Goal: Task Accomplishment & Management: Use online tool/utility

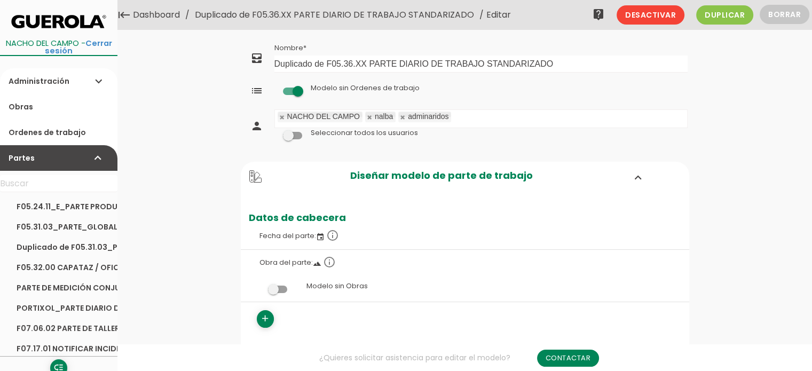
click at [370, 9] on link "Duplicado de F05.36.XX PARTE DIARIO DE TRABAJO STANDARIZADO" at bounding box center [334, 15] width 285 height 30
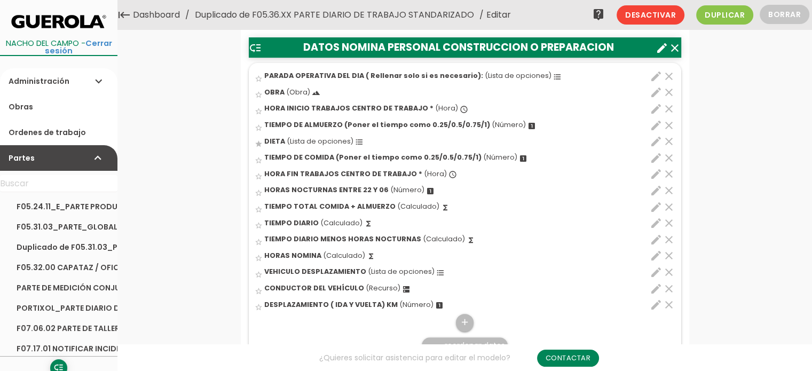
scroll to position [320, 0]
click at [413, 18] on link "Duplicado de F05.36.XX PARTE DIARIO DE TRABAJO STANDARIZADO" at bounding box center [334, 15] width 285 height 30
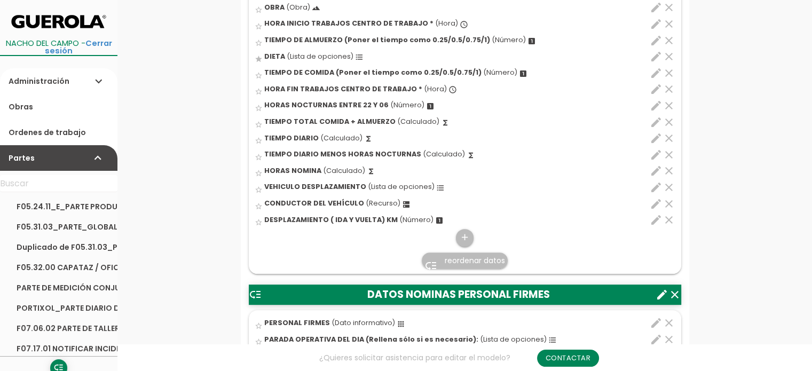
scroll to position [481, 0]
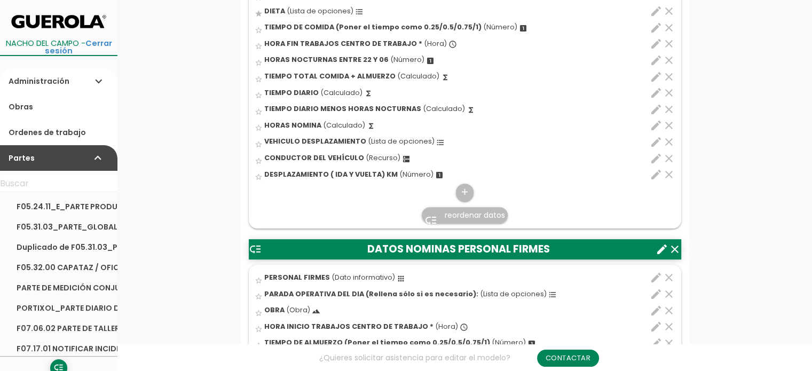
click at [651, 95] on icon "edit" at bounding box center [656, 93] width 13 height 13
select select "1"
select select "9899_pos7"
select select "-"
select select "9899_pos3"
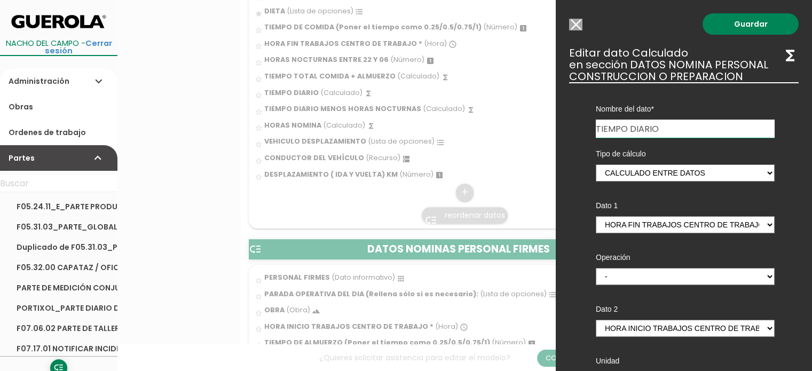
click at [577, 28] on input "Modelo sin Ordenes de trabajo" at bounding box center [575, 25] width 13 height 12
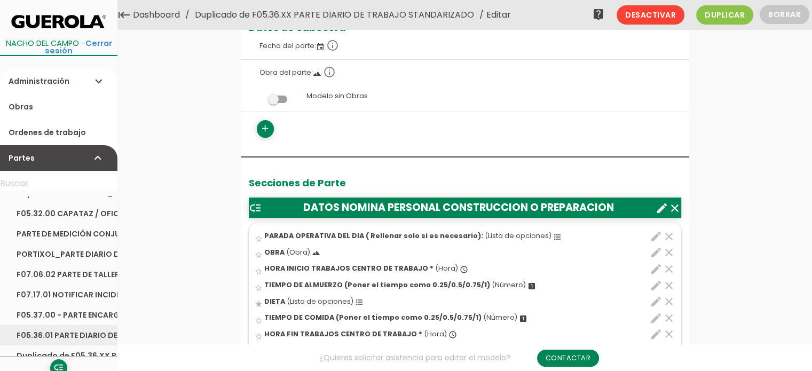
scroll to position [0, 0]
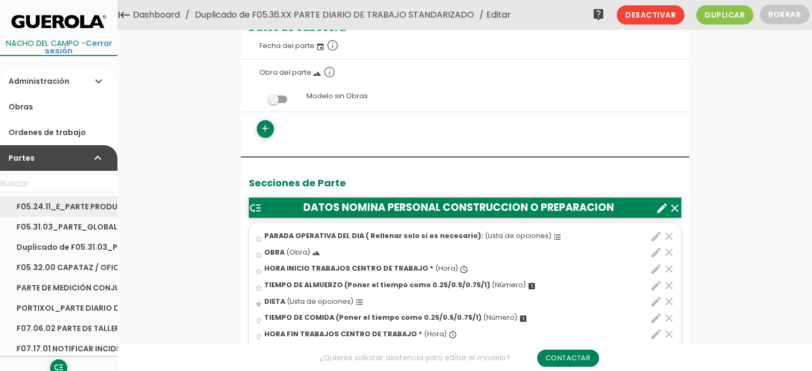
click at [75, 203] on link "F05.24.11_E_PARTE PRODUCCIÓN EQUIPO ASFALTO" at bounding box center [59, 207] width 118 height 20
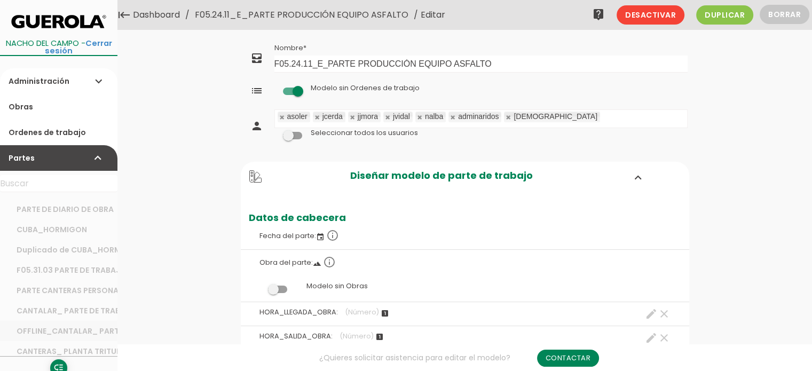
scroll to position [481, 0]
click at [56, 288] on link "OFFLINE_CANTALAR_ PARTE DE TRABAJO DE MAQUINARIA" at bounding box center [59, 294] width 118 height 20
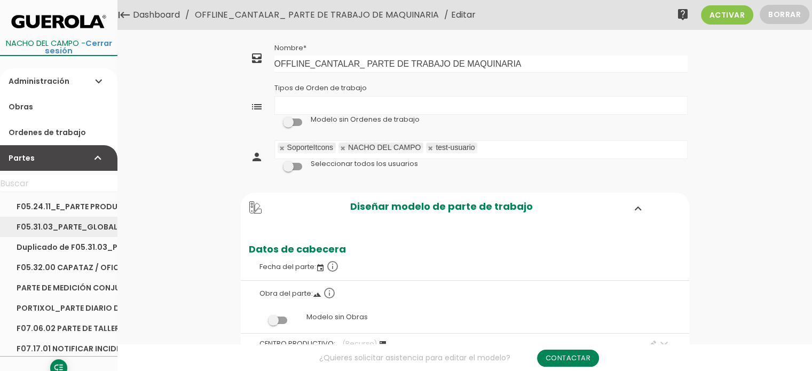
click at [63, 226] on link "F05.31.03_PARTE_GLOBAL TRANSPORTE_HORMIGON_Y_PLANTA_ASFALTO" at bounding box center [59, 227] width 118 height 20
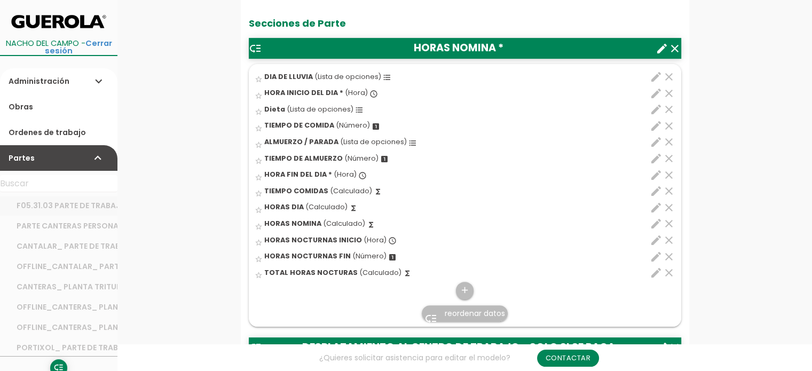
scroll to position [534, 0]
click at [51, 278] on link "OFFLINE_CANTERAS_ PLANTA TRITURACION Y CLASIFICACION - MANTENIMIENTO" at bounding box center [59, 281] width 118 height 20
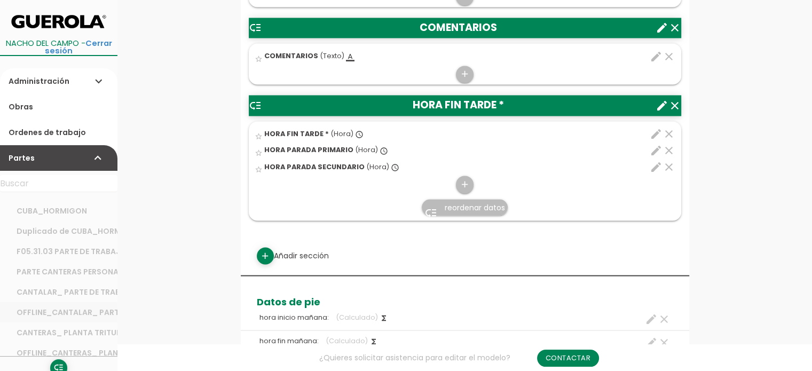
scroll to position [481, 0]
click at [58, 288] on link "OFFLINE_CANTALAR_ PARTE DE TRABAJO DE MAQUINARIA" at bounding box center [59, 294] width 118 height 20
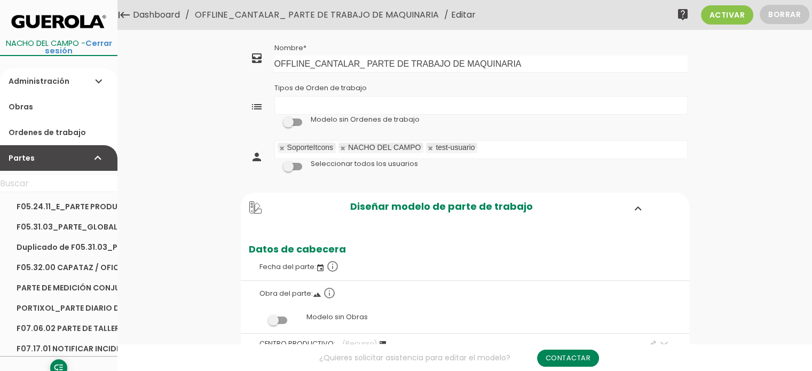
click at [409, 13] on link "OFFLINE_CANTALAR_ PARTE DE TRABAJO DE MAQUINARIA" at bounding box center [316, 15] width 249 height 30
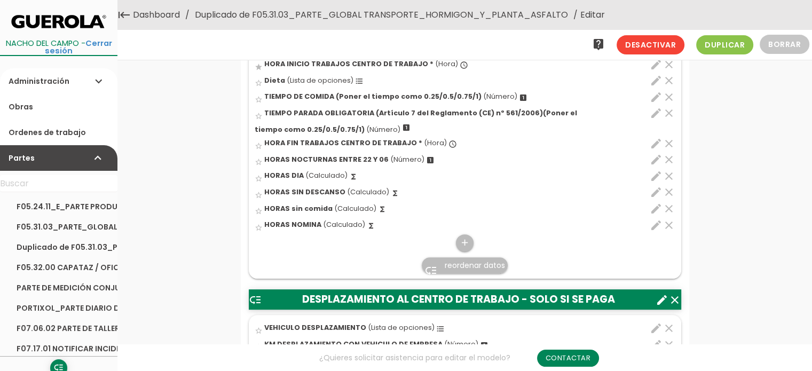
scroll to position [320, 0]
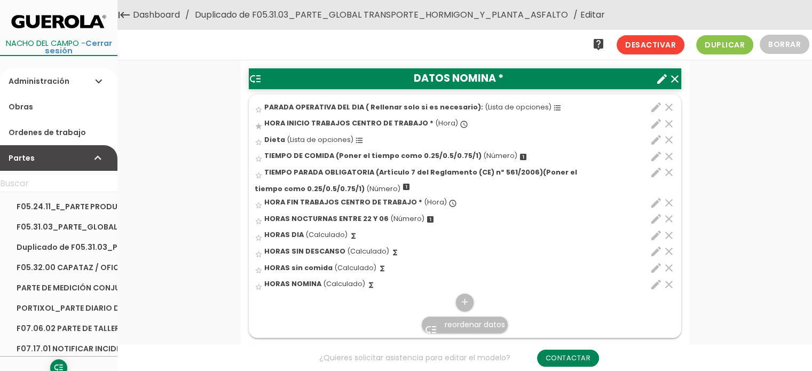
click at [666, 77] on icon "create" at bounding box center [662, 79] width 13 height 13
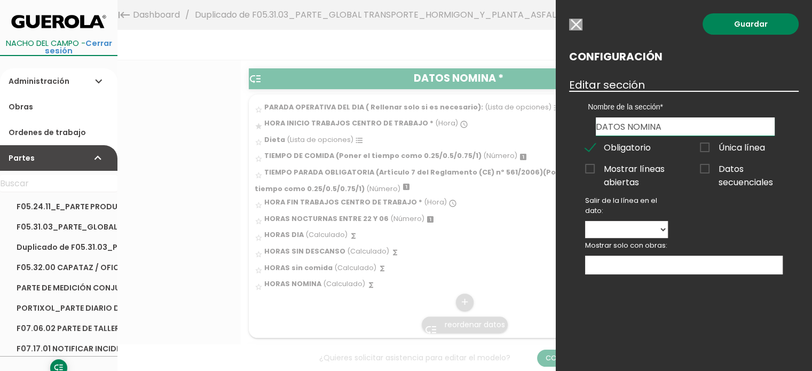
click at [580, 21] on input "button" at bounding box center [575, 25] width 13 height 12
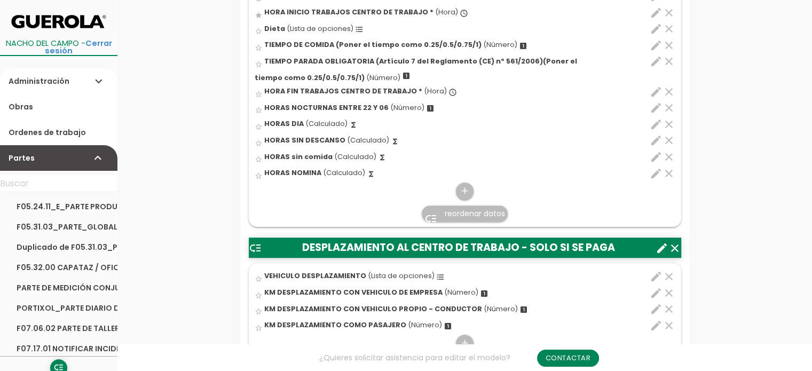
scroll to position [588, 0]
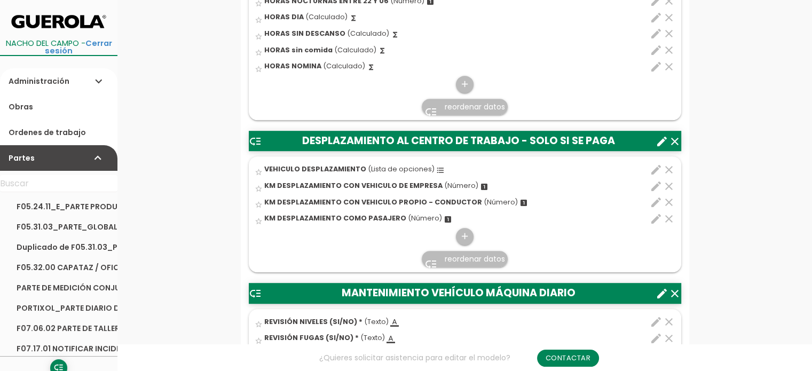
click at [660, 137] on icon "create" at bounding box center [662, 141] width 13 height 13
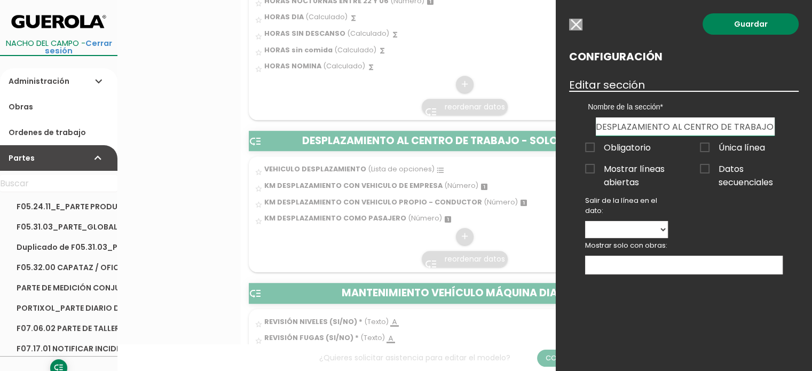
click at [577, 26] on input "button" at bounding box center [575, 25] width 13 height 12
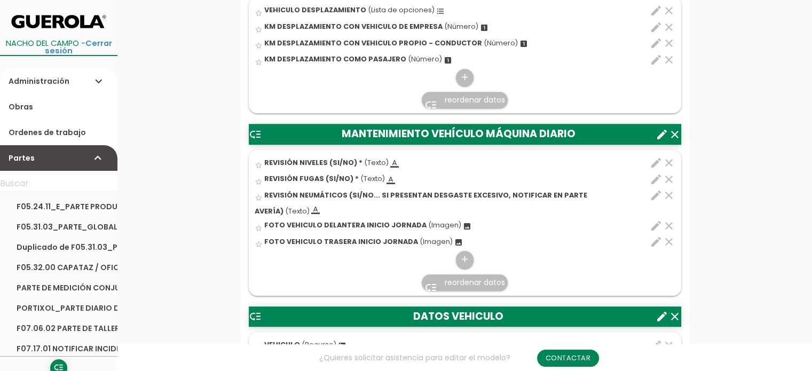
scroll to position [748, 0]
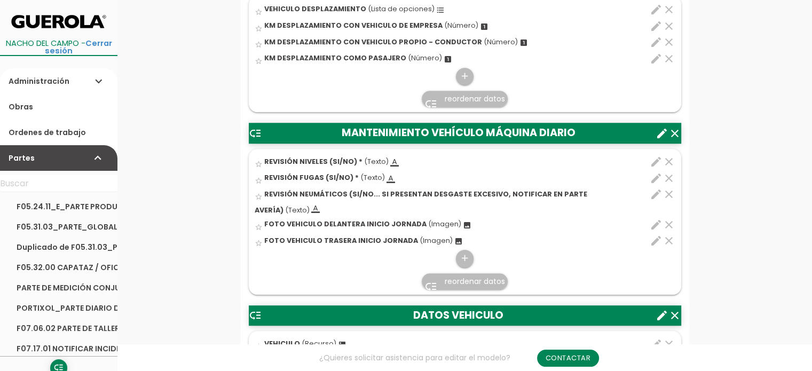
click at [662, 130] on icon "create" at bounding box center [662, 133] width 13 height 13
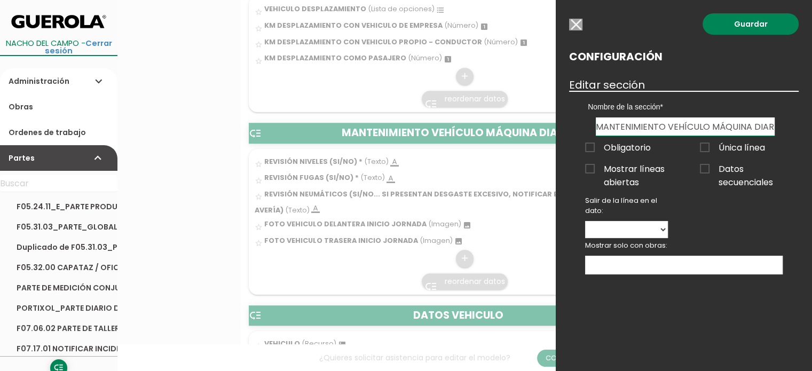
click at [575, 27] on input "button" at bounding box center [575, 25] width 13 height 12
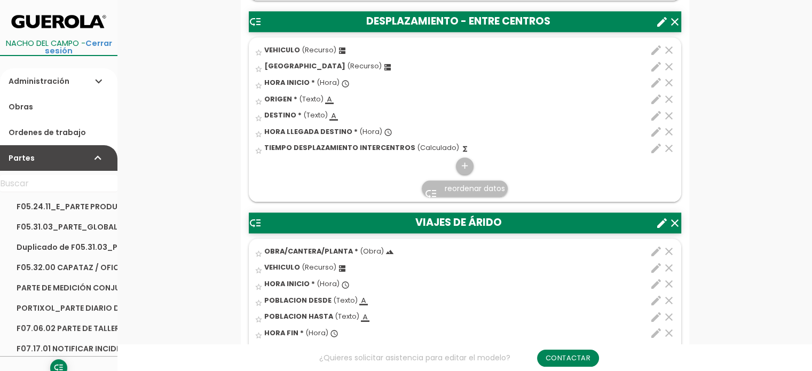
scroll to position [1228, 0]
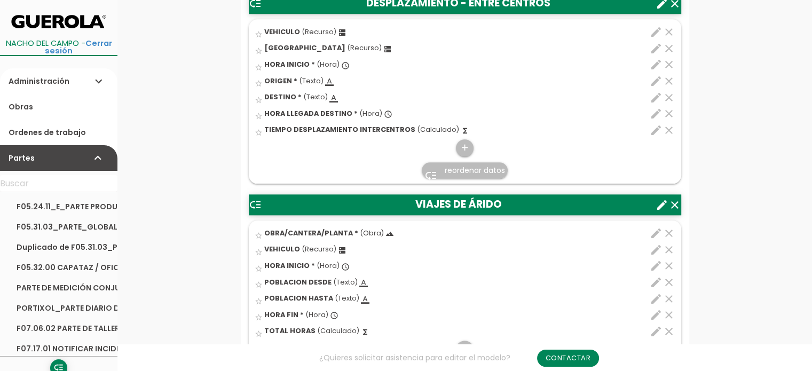
click at [662, 206] on icon "create" at bounding box center [662, 205] width 13 height 13
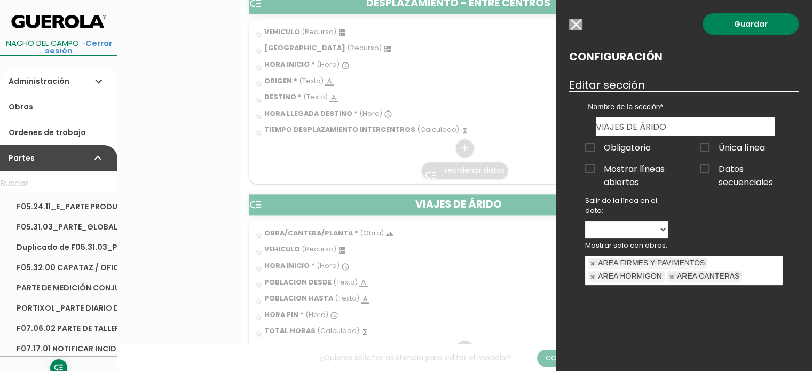
click at [568, 24] on div "Guardar Configuración Editar sección Nombre de la sección DATOS NOMINA DESPLAZA…" at bounding box center [684, 185] width 256 height 371
click at [577, 25] on input "button" at bounding box center [575, 25] width 13 height 12
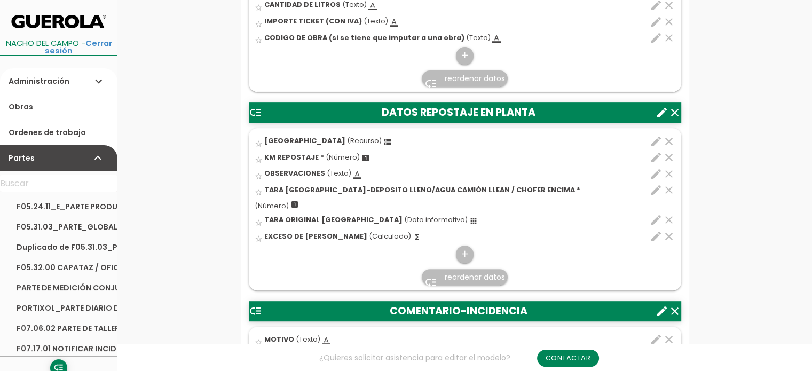
scroll to position [4593, 0]
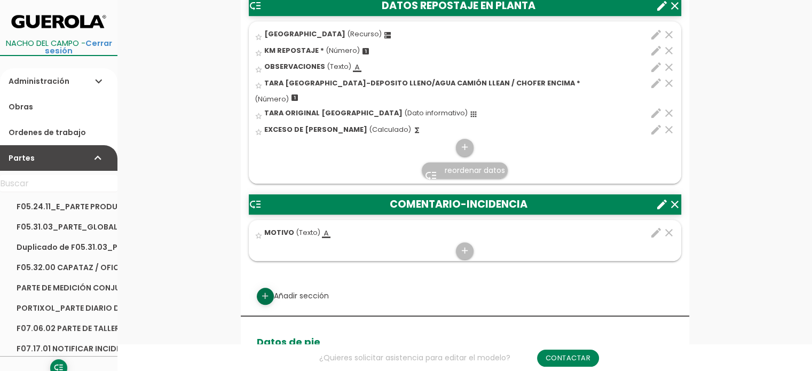
click at [269, 288] on icon "add" at bounding box center [265, 296] width 10 height 17
select select
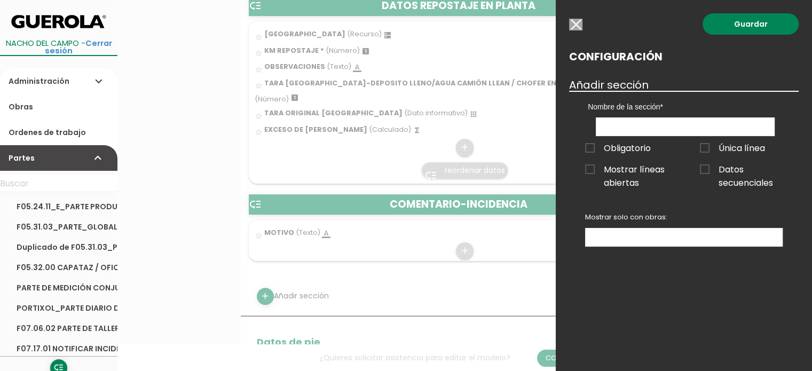
click at [584, 27] on div "Guardar Configuración Añadir sección Nombre de la sección DATOS NOMINA DESPLAZA…" at bounding box center [684, 185] width 256 height 371
click at [651, 123] on input "text" at bounding box center [685, 127] width 179 height 19
type input "CANTERAS"
click at [725, 233] on ul at bounding box center [684, 238] width 197 height 18
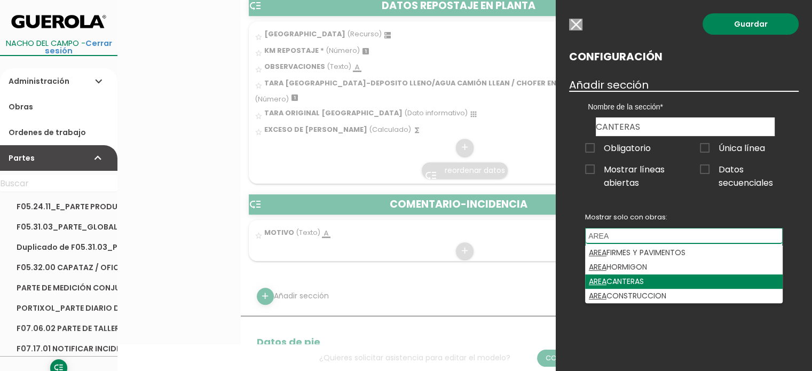
type input "AREA"
select select "6515"
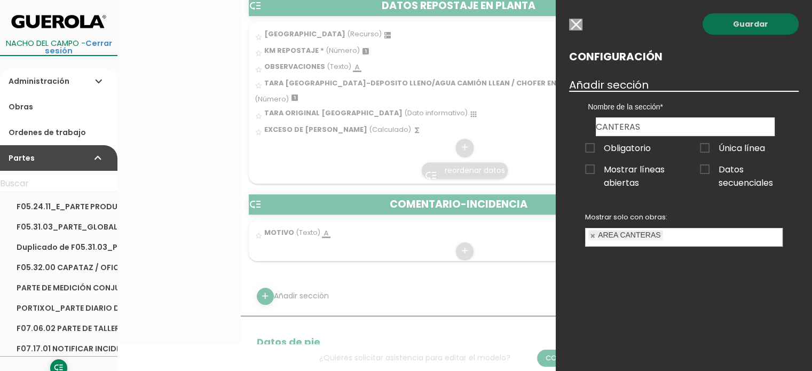
click at [757, 27] on link "Guardar" at bounding box center [751, 23] width 96 height 21
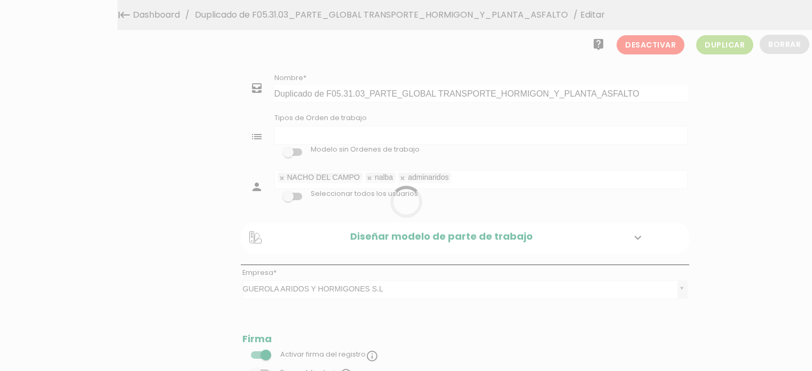
select select
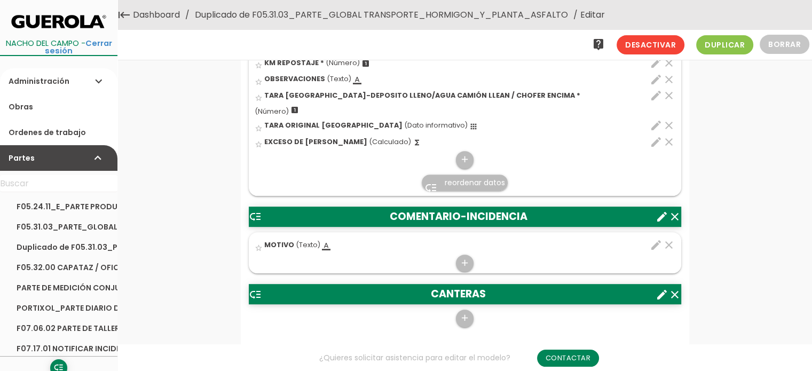
scroll to position [4551, 0]
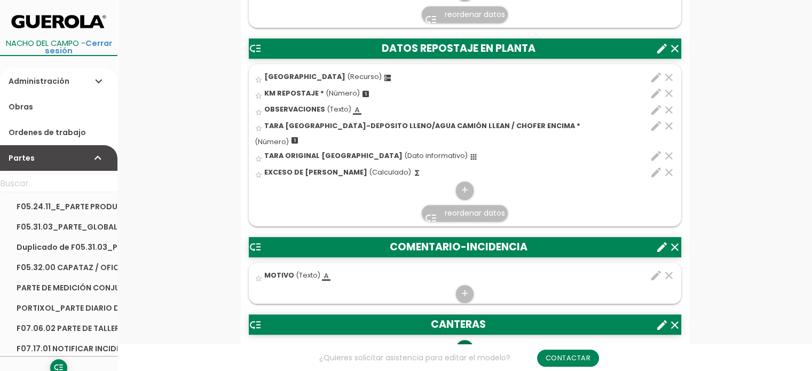
click at [466, 340] on icon "add" at bounding box center [465, 348] width 10 height 17
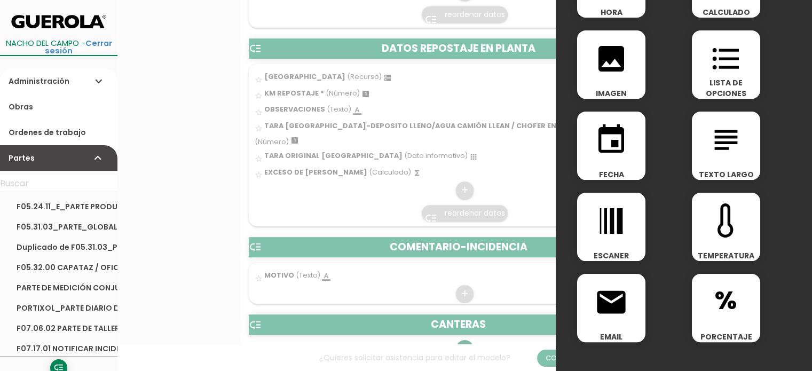
scroll to position [116, 0]
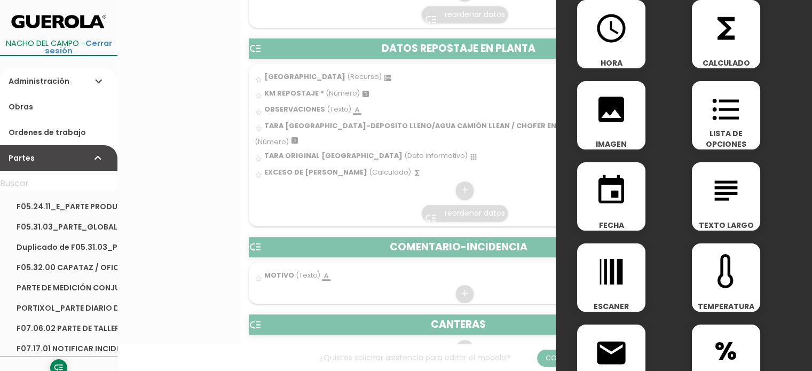
click at [625, 113] on icon "image" at bounding box center [611, 109] width 34 height 34
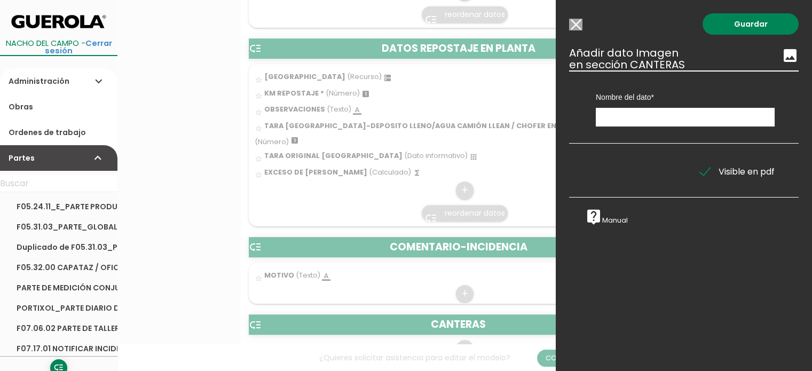
scroll to position [0, 0]
click at [625, 119] on input "text" at bounding box center [685, 117] width 179 height 19
type input "FOTOGRAFIA DEL PARTE"
click at [740, 24] on link "Guardar" at bounding box center [751, 23] width 96 height 21
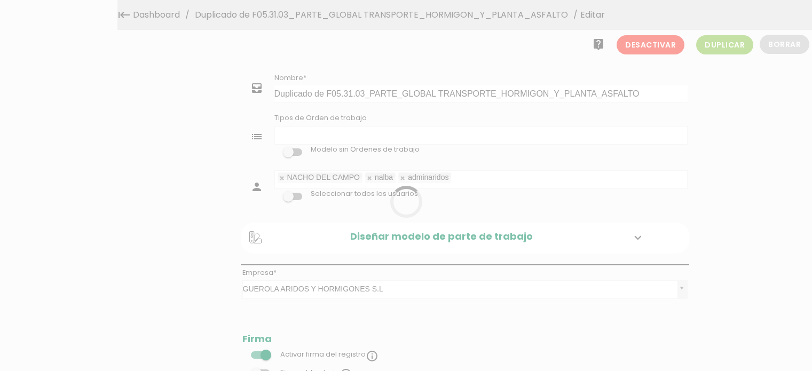
select select
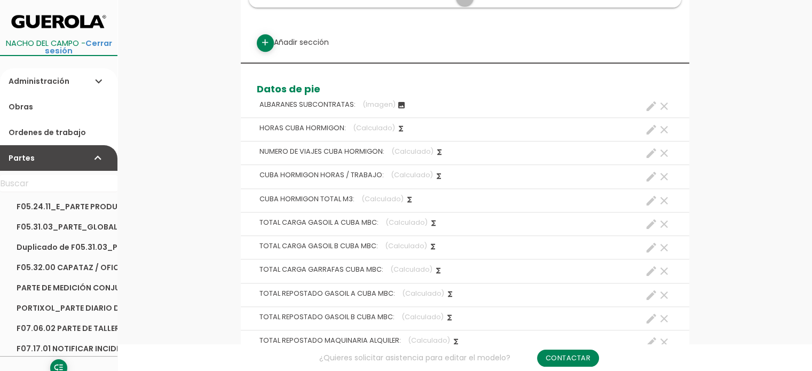
scroll to position [4604, 0]
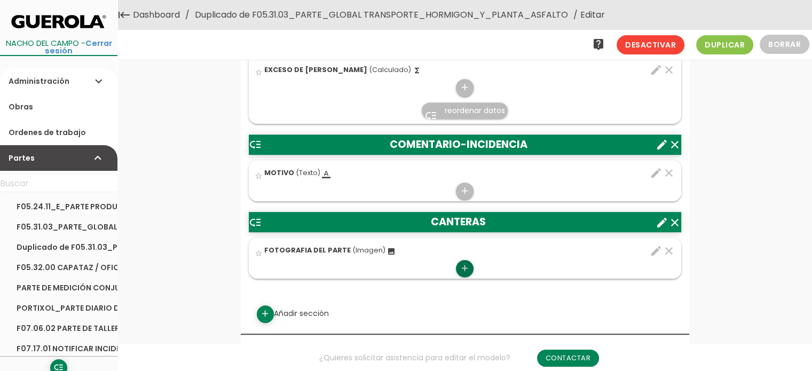
click at [466, 260] on icon "add" at bounding box center [465, 268] width 10 height 17
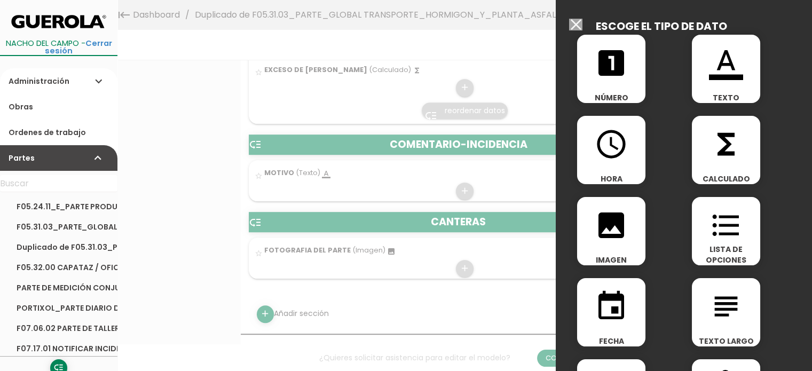
click at [717, 79] on icon "format_color_text" at bounding box center [726, 63] width 34 height 34
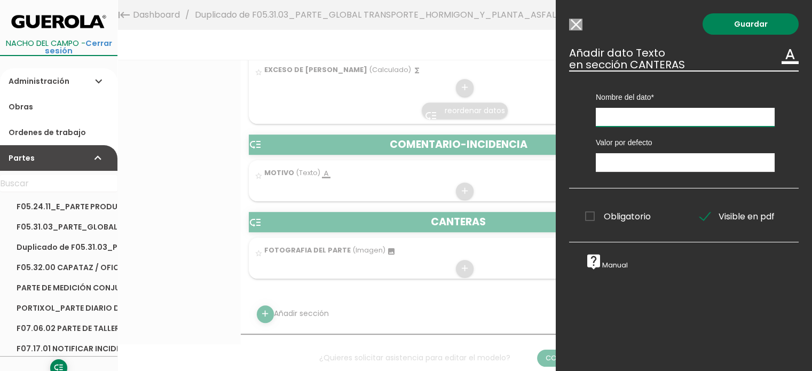
click at [644, 116] on input "text" at bounding box center [685, 117] width 179 height 19
type input "OBSERVACIONES"
click at [741, 26] on link "Guardar" at bounding box center [751, 23] width 96 height 21
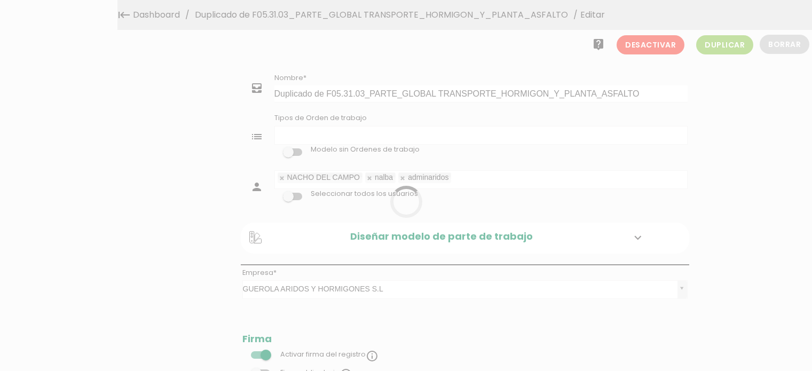
select select
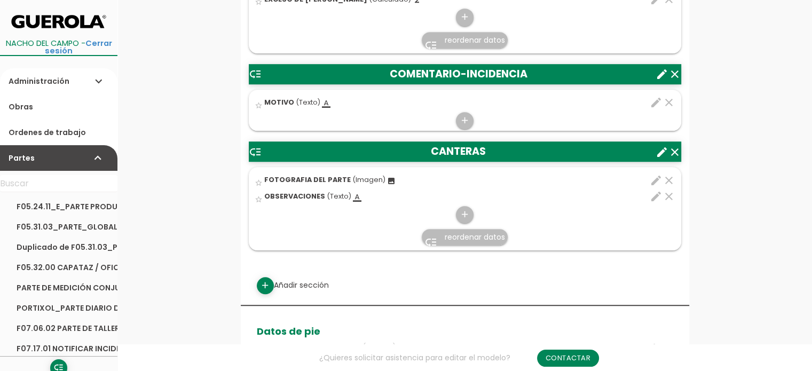
scroll to position [4636, 0]
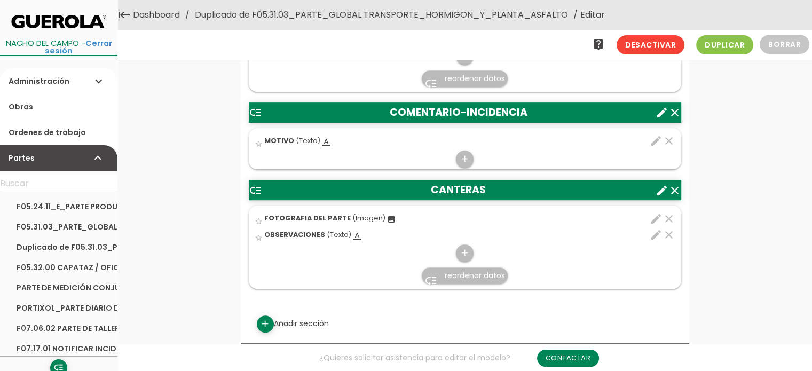
click at [100, 81] on icon "expand_more" at bounding box center [98, 81] width 13 height 26
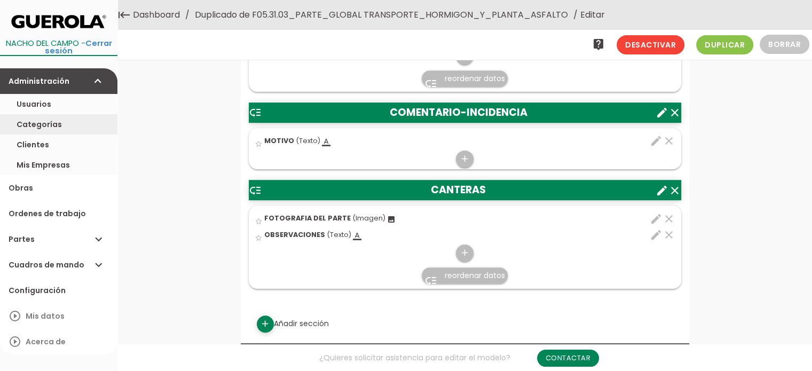
click at [56, 120] on link "Categorías" at bounding box center [59, 124] width 118 height 20
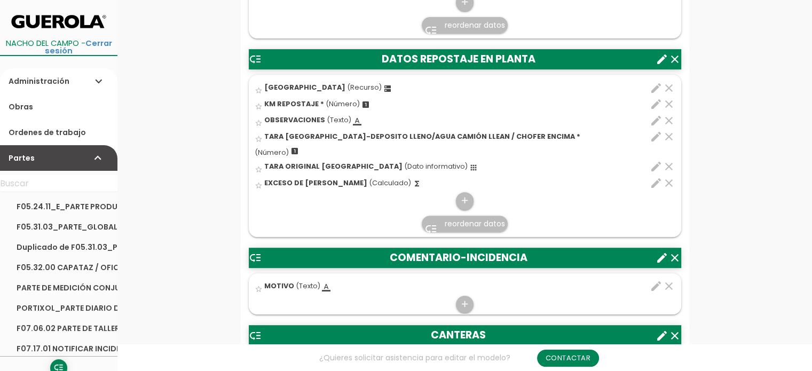
scroll to position [4700, 0]
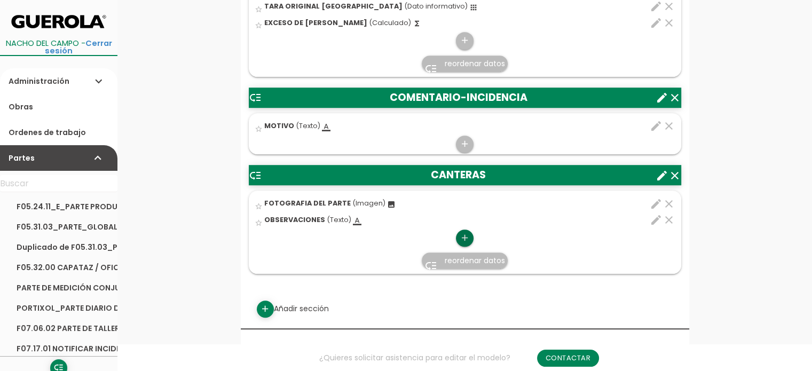
click at [467, 230] on icon "add" at bounding box center [465, 238] width 10 height 17
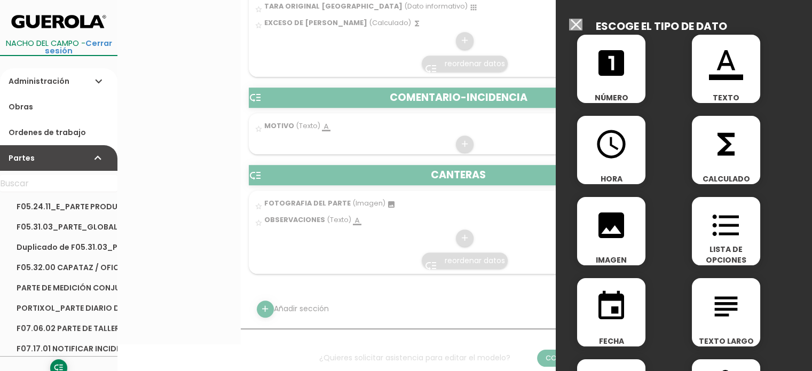
click at [734, 240] on icon "format_list_bulleted" at bounding box center [726, 225] width 34 height 34
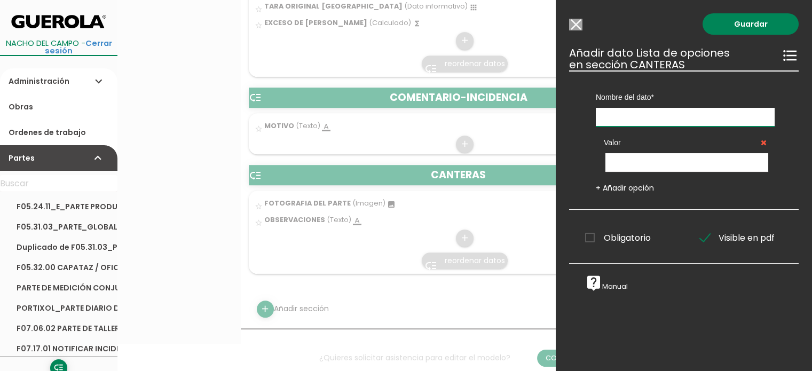
click at [640, 115] on input "text" at bounding box center [685, 117] width 179 height 19
click at [640, 115] on input "CA" at bounding box center [685, 117] width 179 height 19
type input "CANTERA"
click at [629, 160] on input "text" at bounding box center [687, 162] width 163 height 19
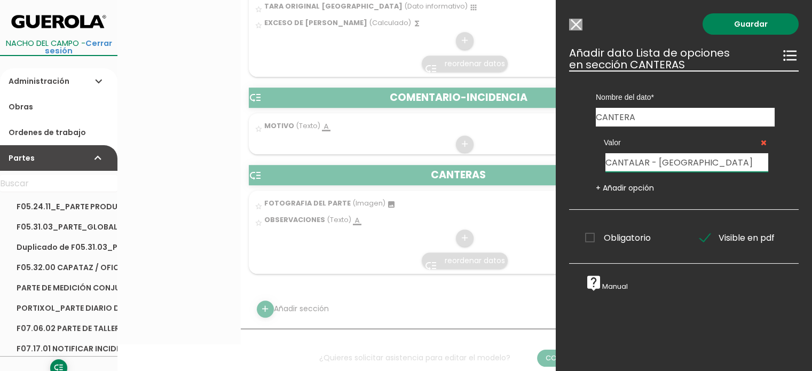
type input "CANTALAR - [GEOGRAPHIC_DATA]"
click at [648, 186] on link "+ Añadir opción" at bounding box center [625, 188] width 58 height 11
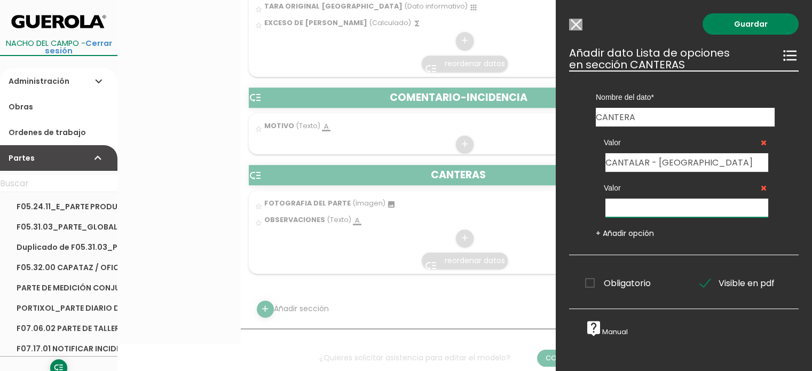
click at [622, 209] on input "text" at bounding box center [687, 208] width 163 height 19
type input "A"
click at [641, 205] on input "ESTIVALES - ATZENETA" at bounding box center [687, 208] width 163 height 19
type input "ESTIVALIS - ATZENETA"
click at [630, 234] on link "+ Añadir opción" at bounding box center [625, 233] width 58 height 11
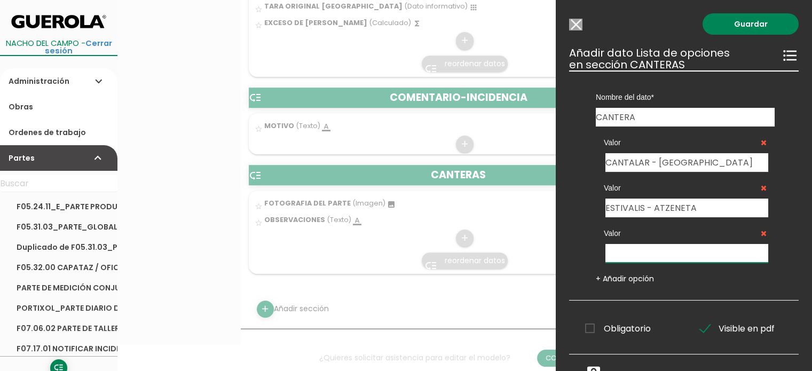
click at [622, 252] on input "text" at bounding box center [687, 253] width 163 height 19
click at [626, 249] on input "PORTXOL - ONTINYENT" at bounding box center [687, 253] width 163 height 19
type input "PORTIXOL - ONTINYENT"
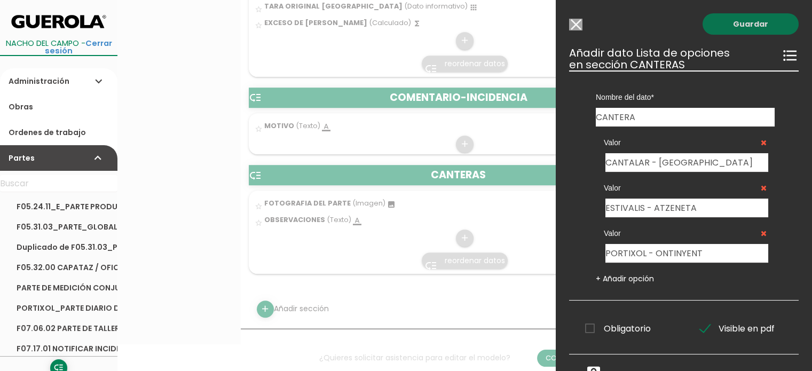
click at [761, 28] on link "Guardar" at bounding box center [751, 23] width 96 height 21
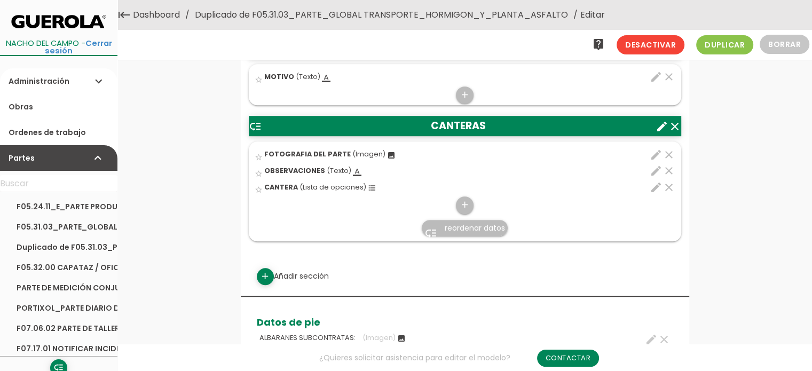
scroll to position [4593, 0]
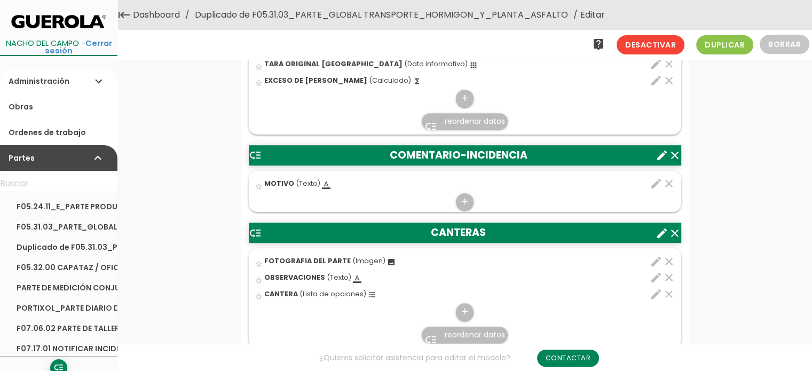
drag, startPoint x: 467, startPoint y: 314, endPoint x: 459, endPoint y: 309, distance: 9.1
click at [467, 330] on span "reordenar datos" at bounding box center [475, 335] width 60 height 11
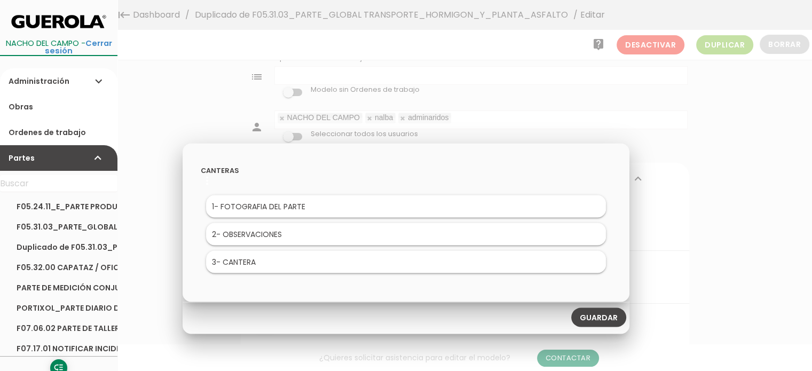
drag, startPoint x: 372, startPoint y: 268, endPoint x: 434, endPoint y: 201, distance: 91.1
click at [438, 201] on ul "1 - FOTOGRAFIA DEL PARTE 2 - OBSERVACIONES 3 - CANTERA" at bounding box center [406, 234] width 411 height 78
drag, startPoint x: 226, startPoint y: 259, endPoint x: 494, endPoint y: 282, distance: 268.1
click at [285, 211] on ul "1 - FOTOGRAFIA DEL PARTE 2 - OBSERVACIONES 3 - CANTERA" at bounding box center [406, 234] width 411 height 78
click at [590, 315] on link "Guardar" at bounding box center [599, 317] width 55 height 19
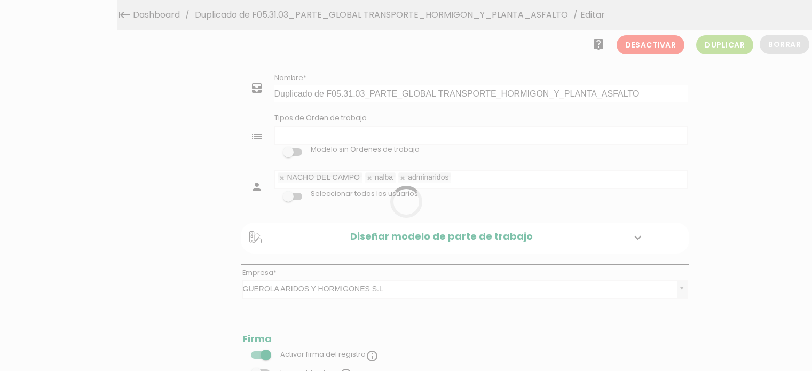
select select
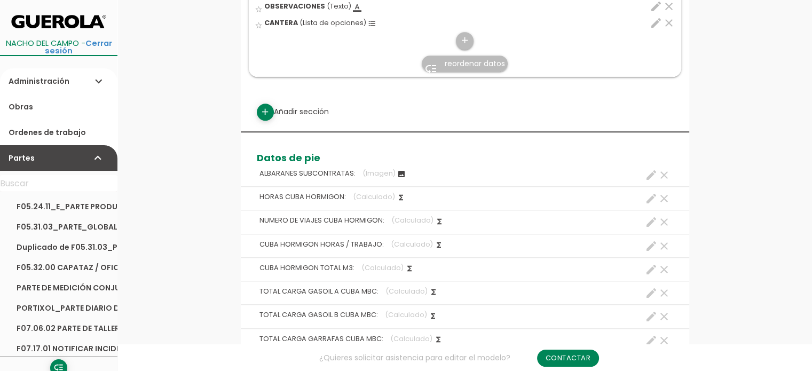
scroll to position [4700, 0]
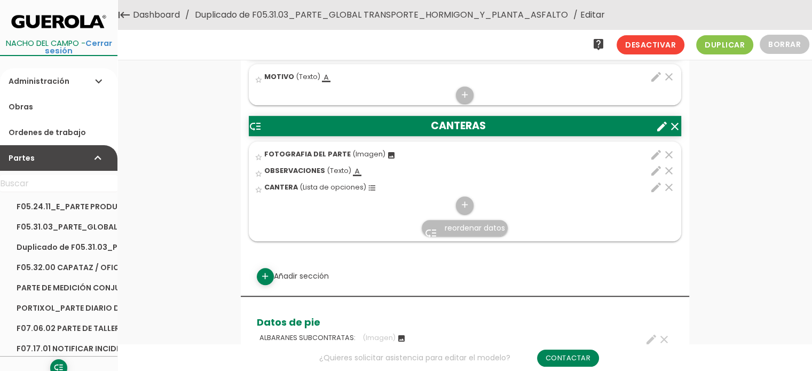
drag, startPoint x: 659, startPoint y: 107, endPoint x: 650, endPoint y: 139, distance: 33.3
click at [659, 120] on icon "create" at bounding box center [662, 126] width 13 height 13
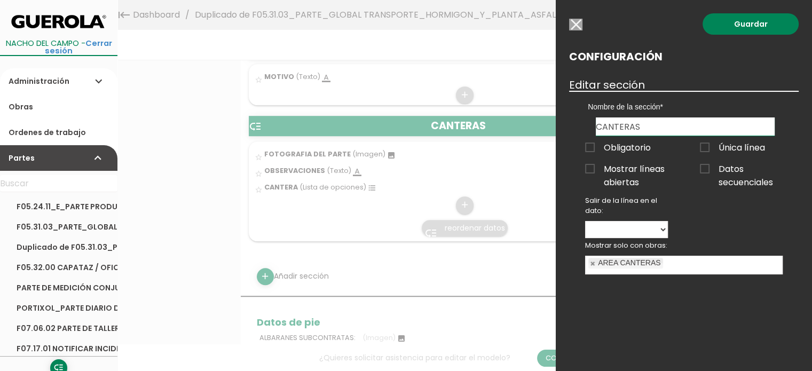
click at [581, 28] on input "button" at bounding box center [575, 25] width 13 height 12
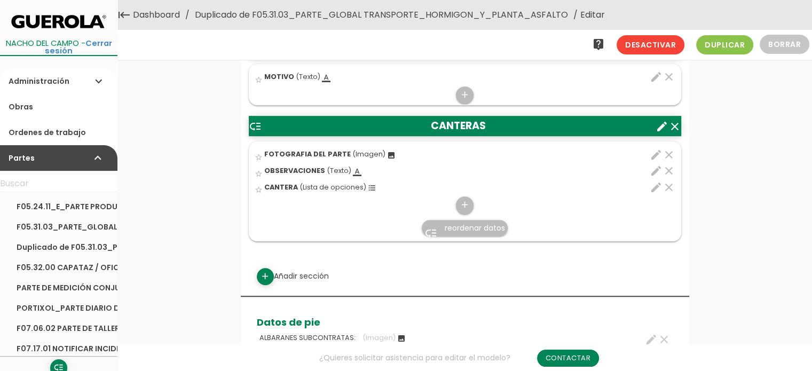
click at [457, 223] on span "reordenar datos" at bounding box center [475, 228] width 60 height 11
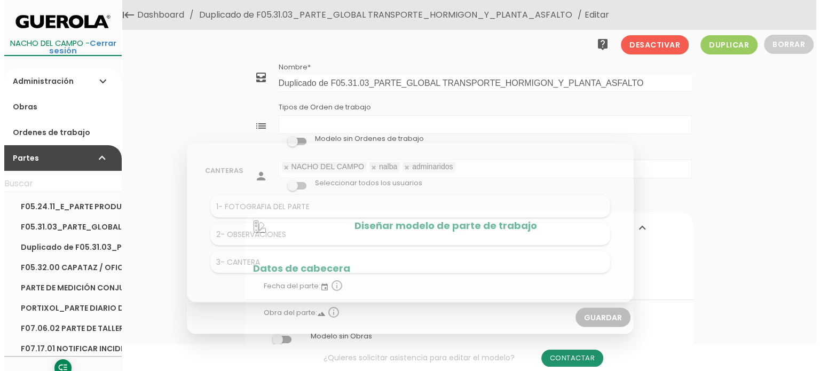
scroll to position [0, 0]
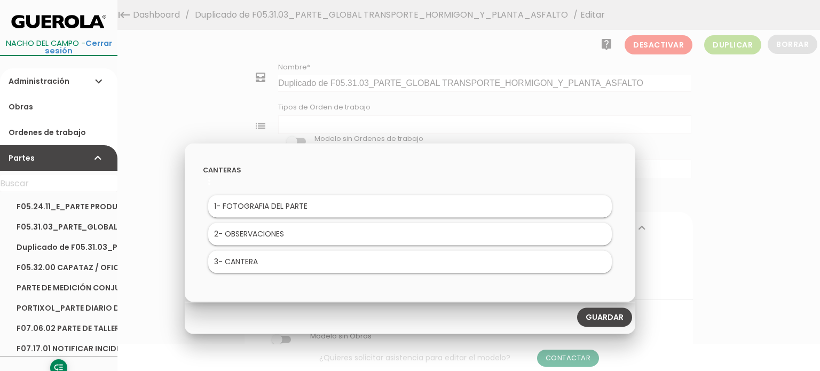
drag, startPoint x: 246, startPoint y: 263, endPoint x: 347, endPoint y: 217, distance: 110.9
click at [347, 217] on ul "1 - FOTOGRAFIA DEL PARTE 2 - OBSERVACIONES 3 - CANTERA" at bounding box center [410, 234] width 415 height 78
drag, startPoint x: 311, startPoint y: 234, endPoint x: 315, endPoint y: 256, distance: 21.7
click at [315, 256] on ul "1 - FOTOGRAFIA DEL PARTE 2 - OBSERVACIONES 3 - CANTERA" at bounding box center [410, 234] width 415 height 78
click at [595, 312] on link "Guardar" at bounding box center [604, 317] width 55 height 19
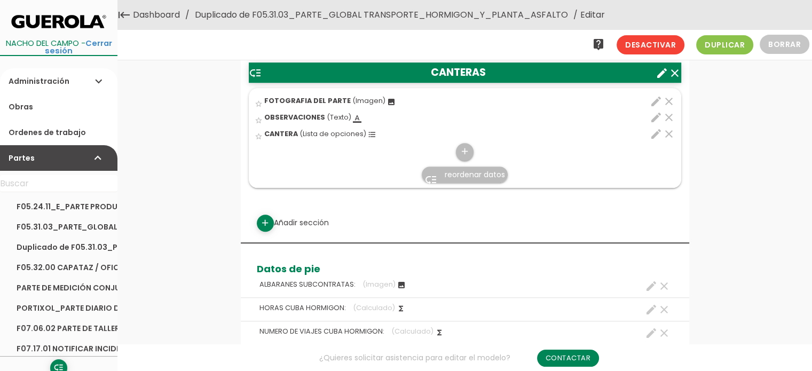
scroll to position [4593, 0]
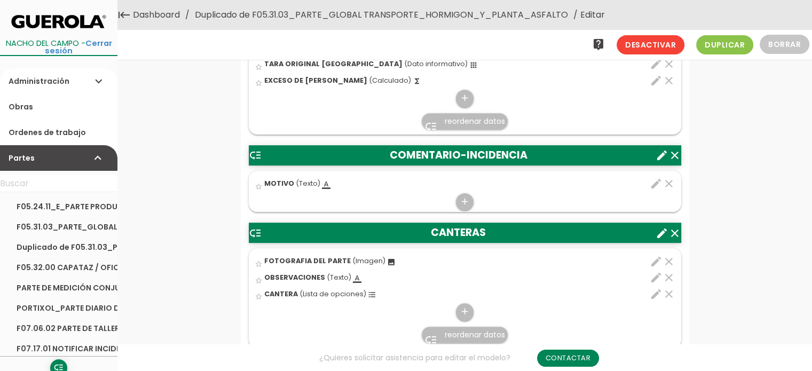
click at [668, 255] on icon "clear" at bounding box center [669, 261] width 13 height 13
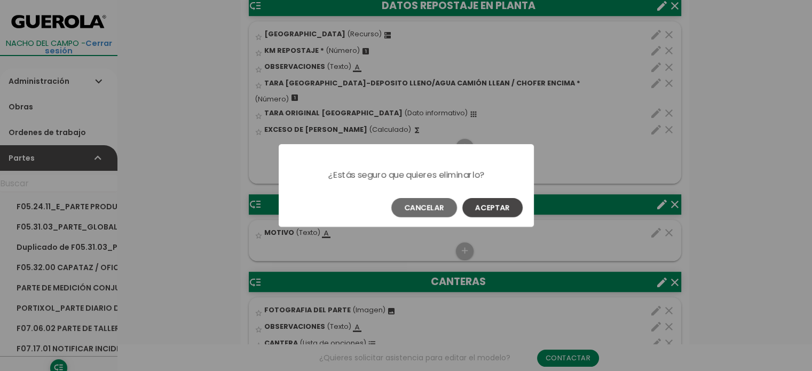
scroll to position [0, 0]
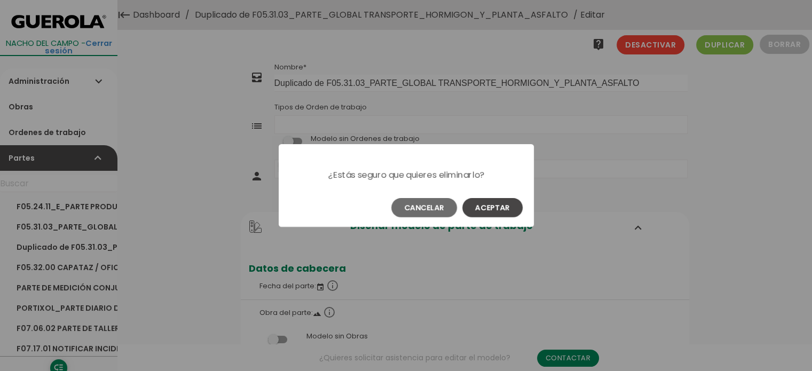
click at [491, 205] on button "Aceptar" at bounding box center [493, 207] width 60 height 19
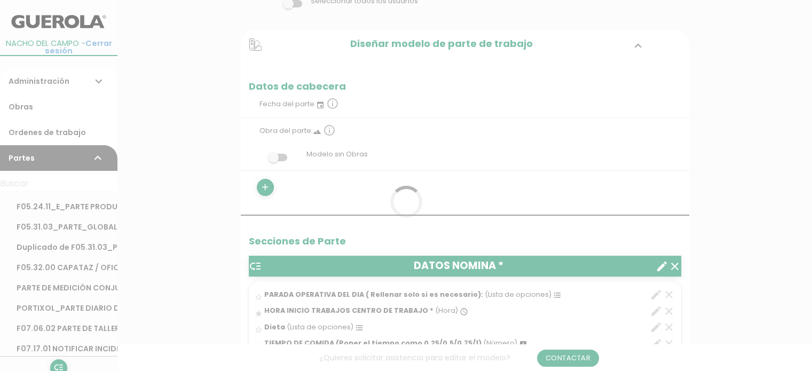
scroll to position [267, 0]
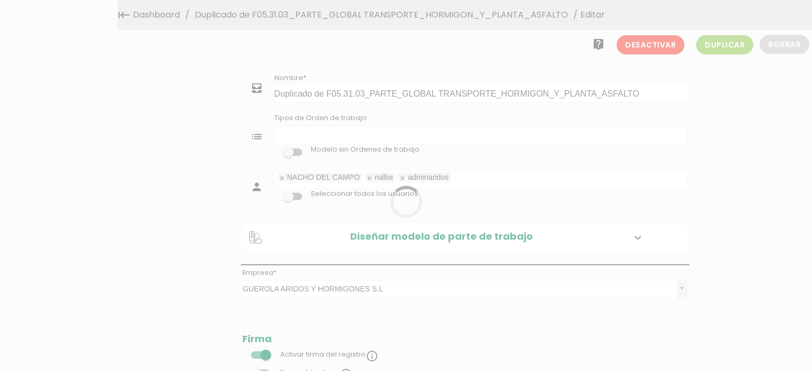
select select
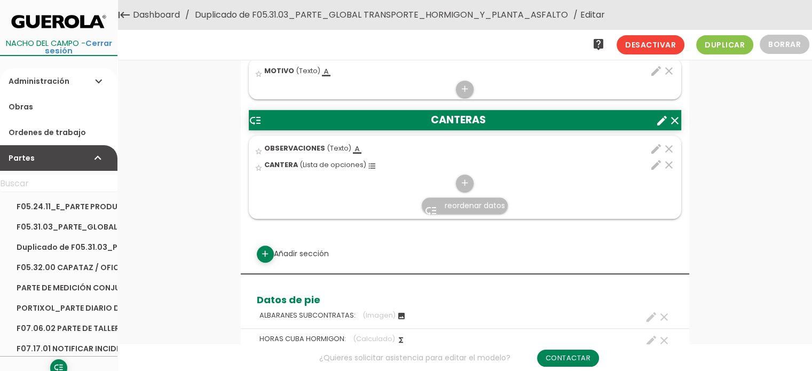
scroll to position [4700, 0]
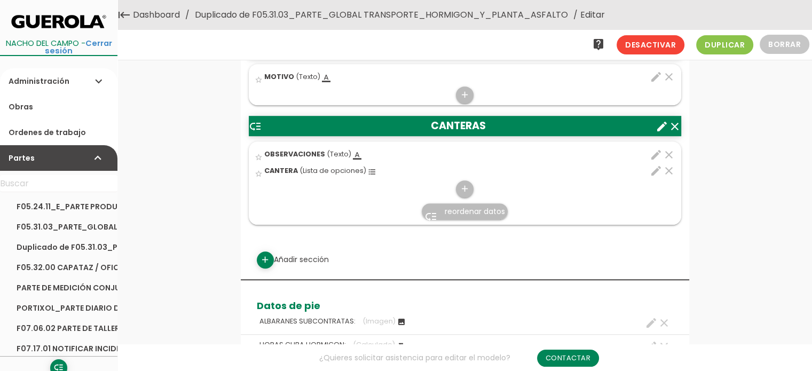
click at [667, 148] on icon "clear" at bounding box center [669, 154] width 13 height 13
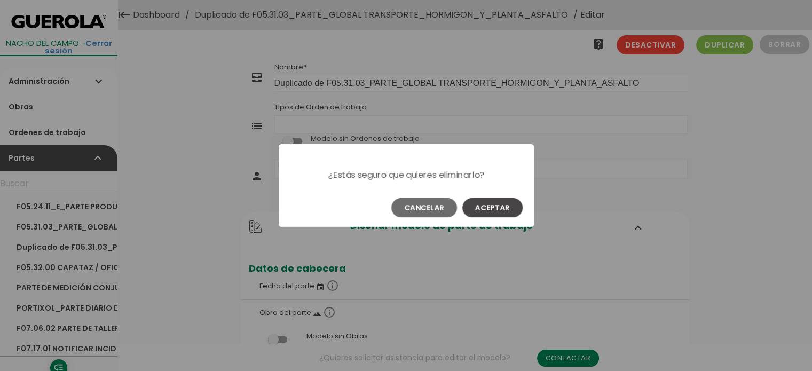
click at [495, 207] on button "Aceptar" at bounding box center [493, 207] width 60 height 19
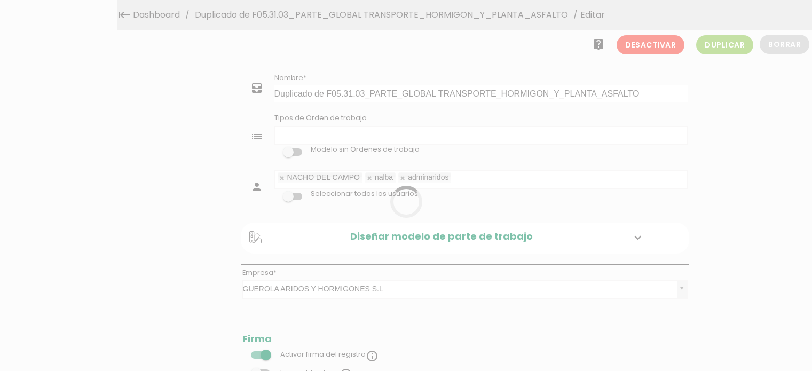
select select
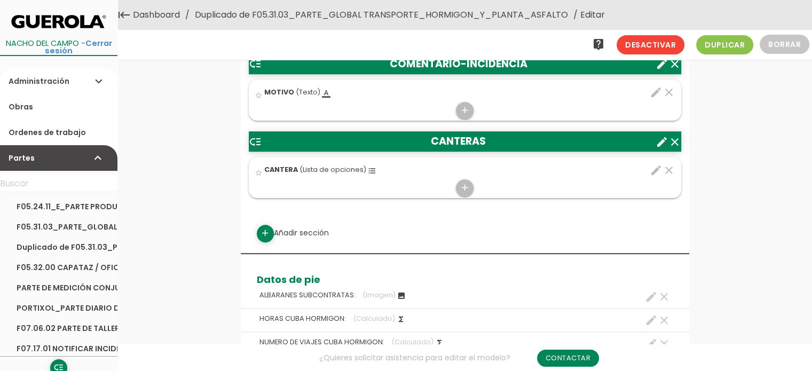
scroll to position [4647, 0]
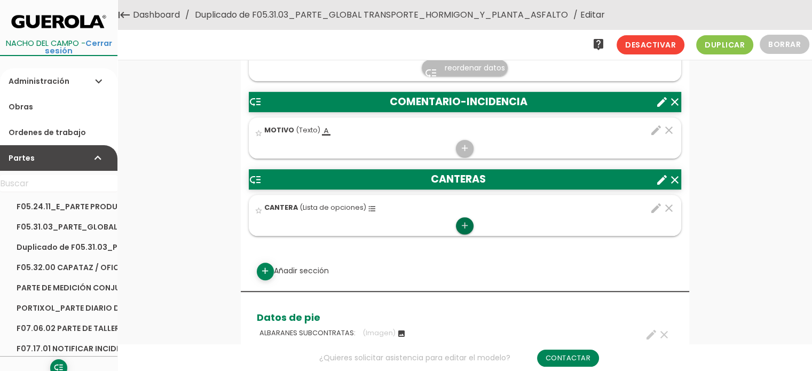
click at [459, 217] on link "add" at bounding box center [464, 225] width 17 height 17
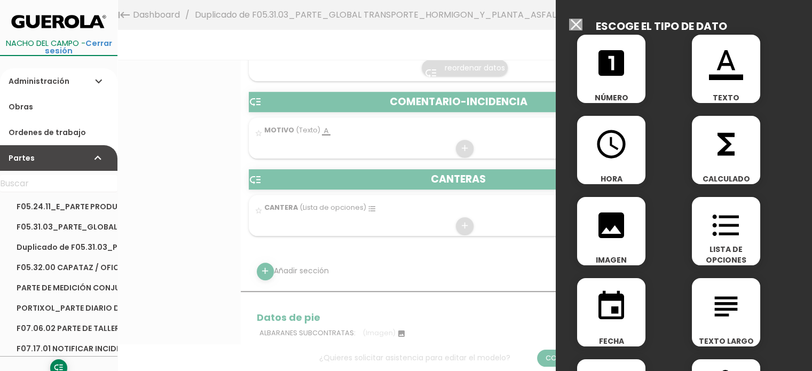
click at [620, 241] on icon "image" at bounding box center [611, 225] width 34 height 34
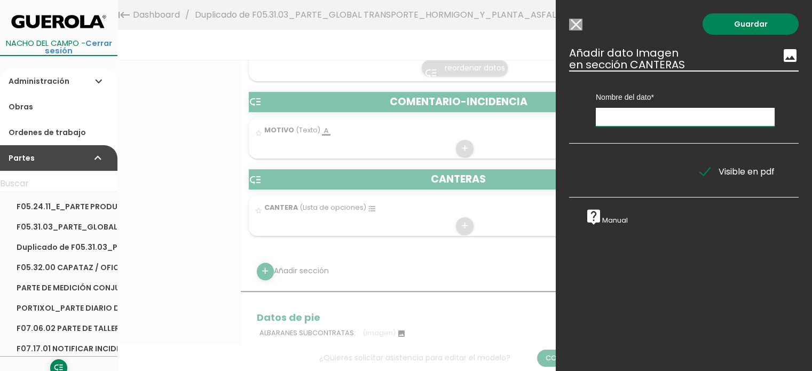
click at [619, 116] on input "text" at bounding box center [685, 117] width 179 height 19
type input "FOTOGRAFIA DEL PARTE"
click at [760, 28] on link "Guardar" at bounding box center [751, 23] width 96 height 21
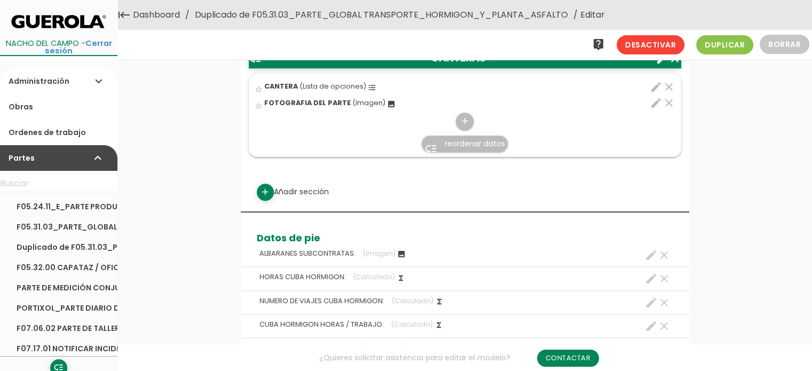
scroll to position [4722, 0]
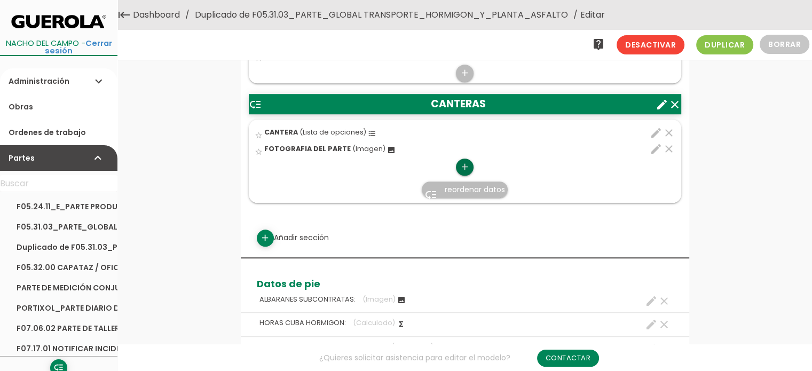
click at [461, 159] on icon "add" at bounding box center [465, 167] width 10 height 17
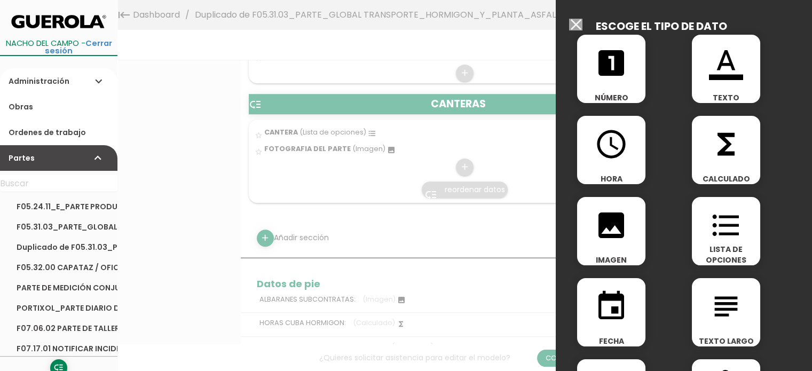
click at [724, 83] on div "format_color_text TEXTO" at bounding box center [726, 69] width 68 height 68
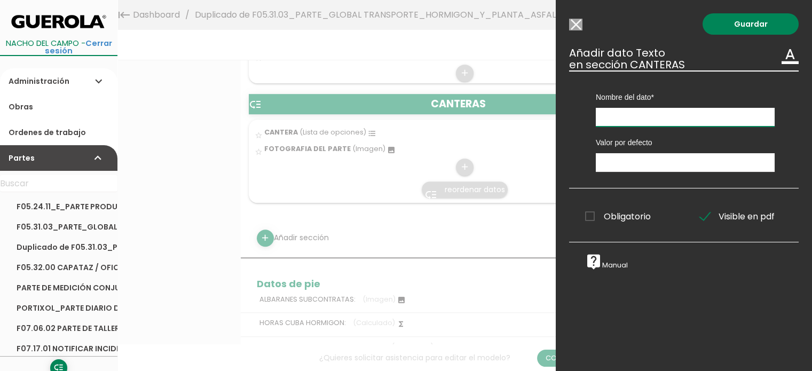
click at [637, 119] on input "text" at bounding box center [685, 117] width 179 height 19
type input "OBSERVACIONES"
click at [761, 20] on link "Guardar" at bounding box center [751, 23] width 96 height 21
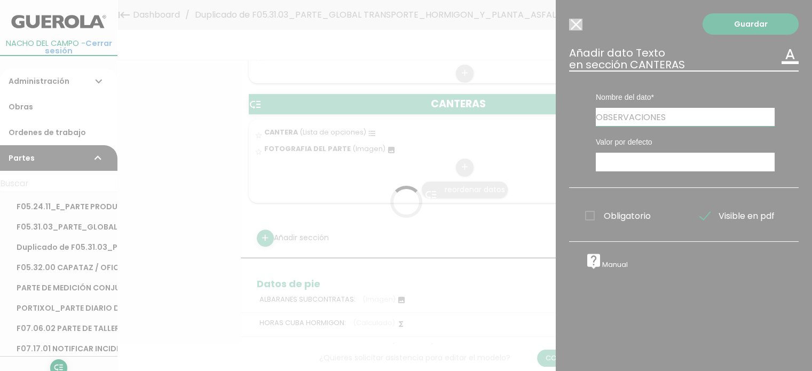
click at [747, 26] on div at bounding box center [406, 185] width 812 height 371
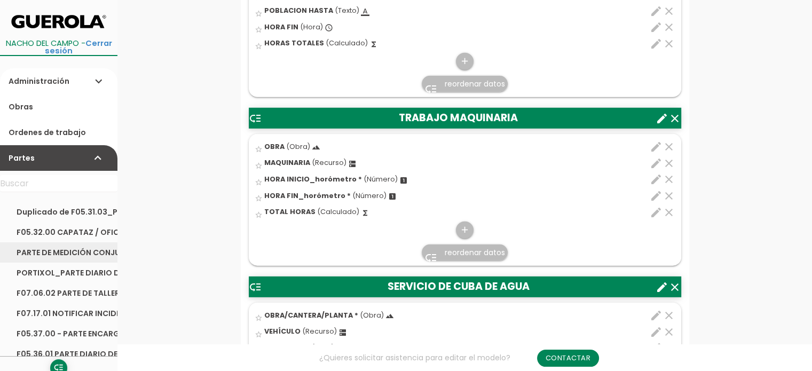
scroll to position [53, 0]
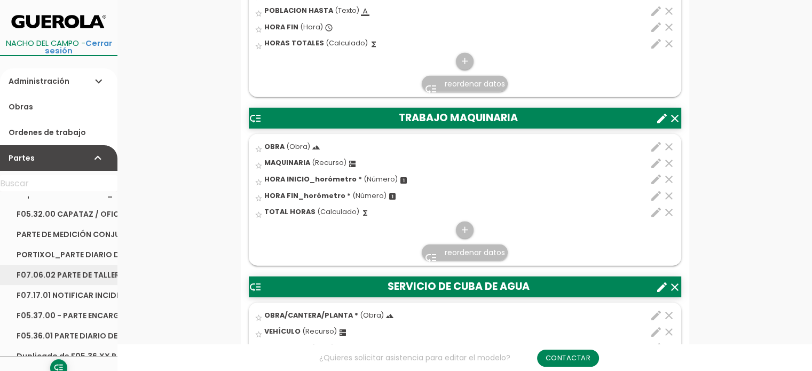
click at [48, 273] on link "F07.06.02 PARTE DE TALLER" at bounding box center [59, 275] width 118 height 20
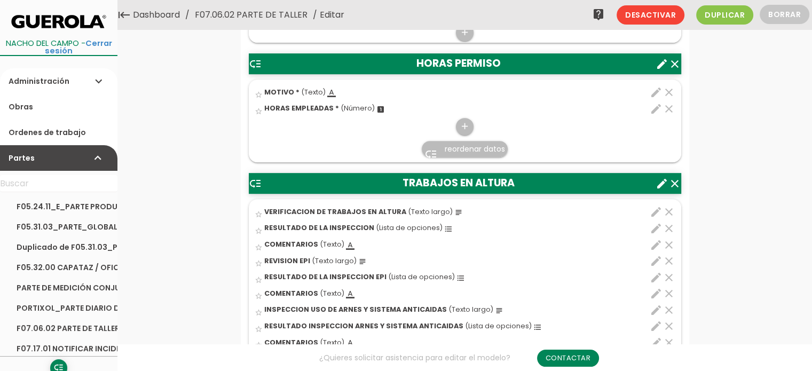
scroll to position [427, 0]
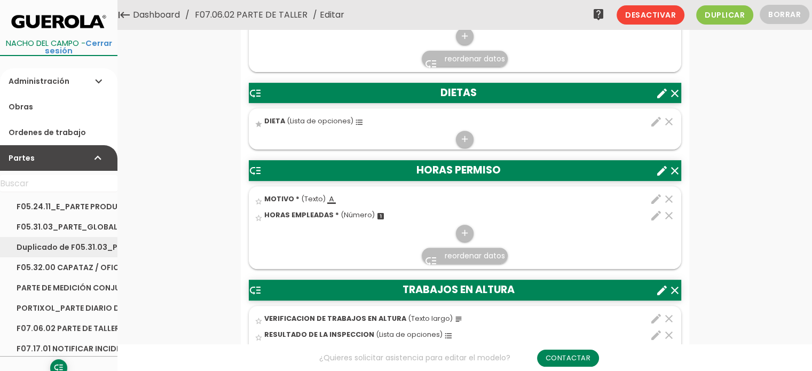
click at [74, 249] on link "Duplicado de F05.31.03_PARTE_GLOBAL TRANSPORTE_HORMIGON_Y_PLANTA_ASFALTO" at bounding box center [59, 247] width 118 height 20
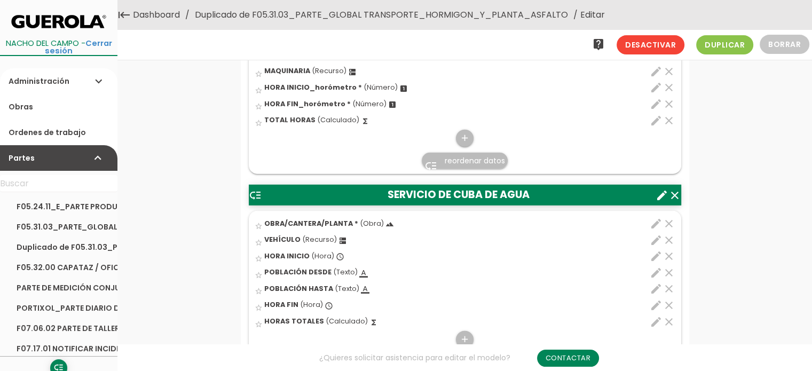
scroll to position [2874, 0]
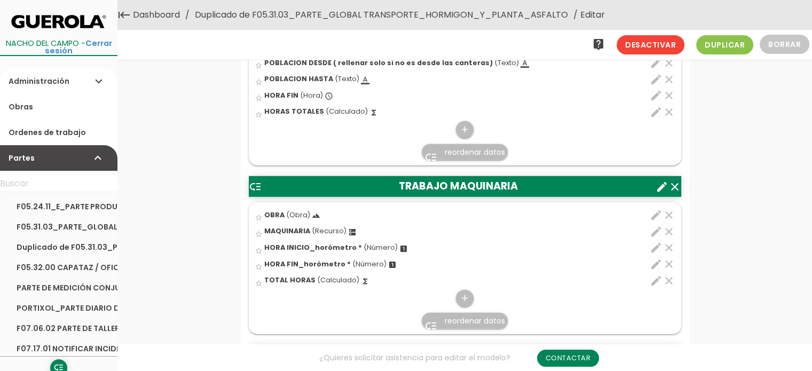
click at [664, 182] on icon "create" at bounding box center [662, 187] width 13 height 13
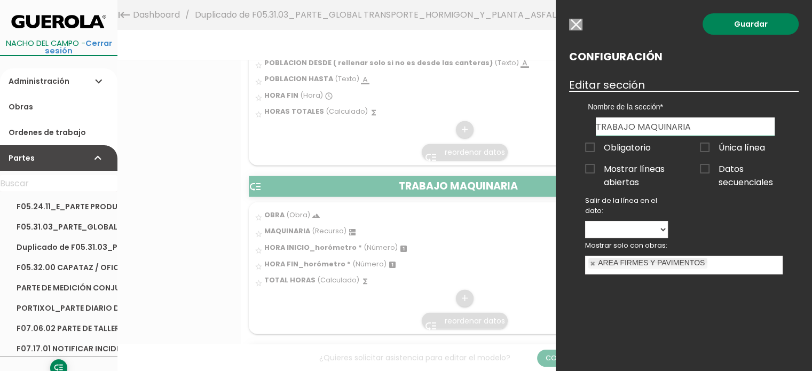
click at [576, 25] on input "button" at bounding box center [575, 25] width 13 height 12
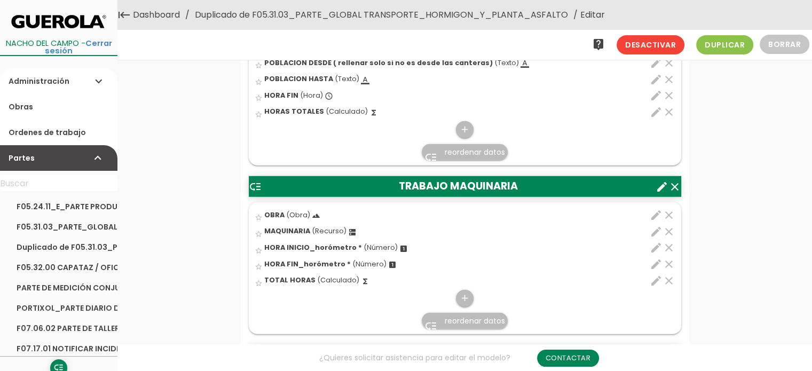
drag, startPoint x: 654, startPoint y: 229, endPoint x: 656, endPoint y: 238, distance: 9.3
click at [654, 229] on icon "edit" at bounding box center [656, 231] width 13 height 13
select select "754"
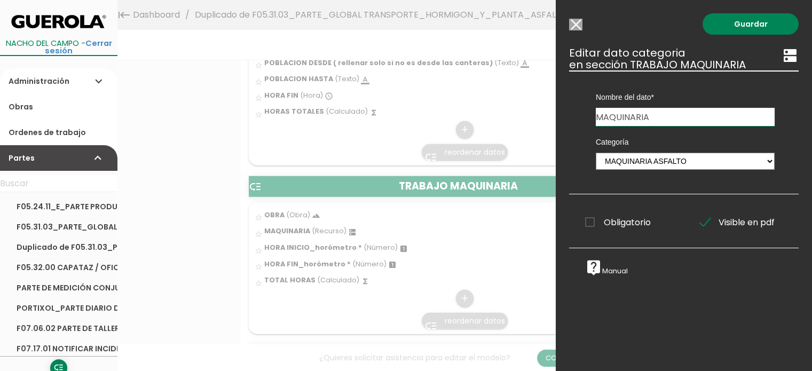
click at [573, 25] on input "Modelo sin Ordenes de trabajo" at bounding box center [575, 25] width 13 height 12
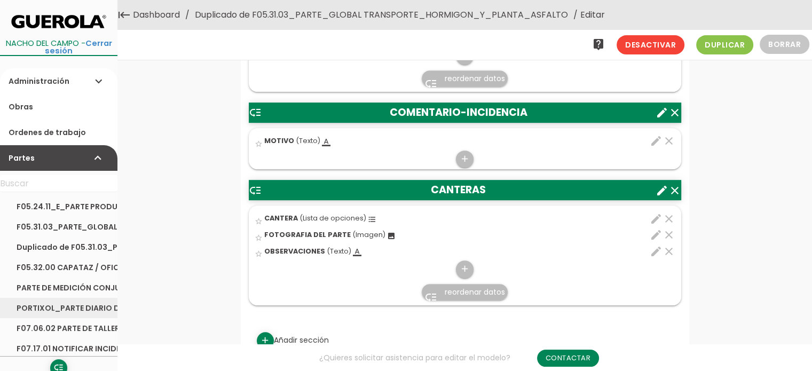
scroll to position [53, 0]
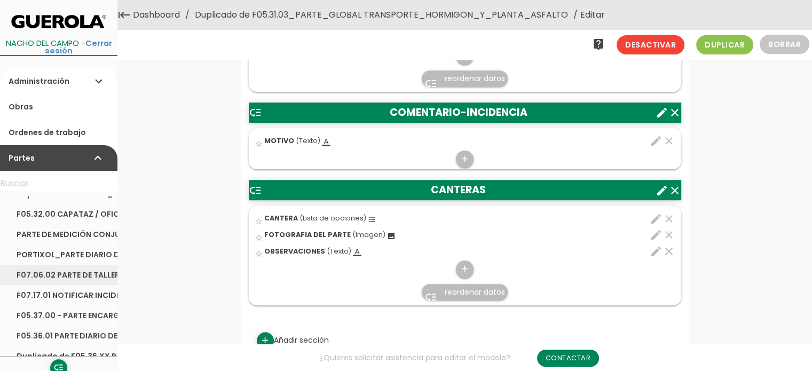
click at [40, 269] on link "F07.06.02 PARTE DE TALLER" at bounding box center [59, 275] width 118 height 20
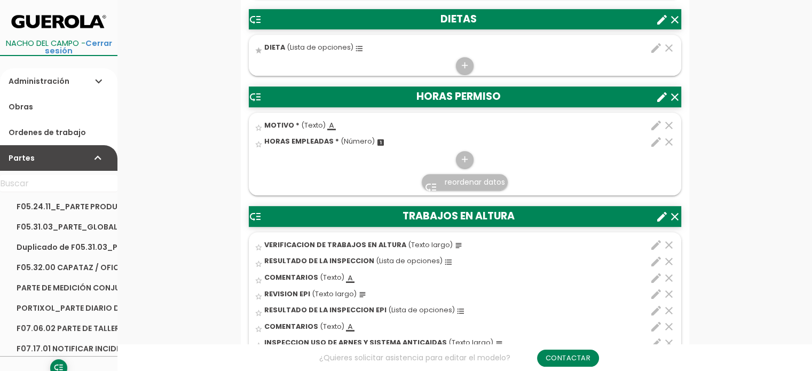
scroll to position [534, 0]
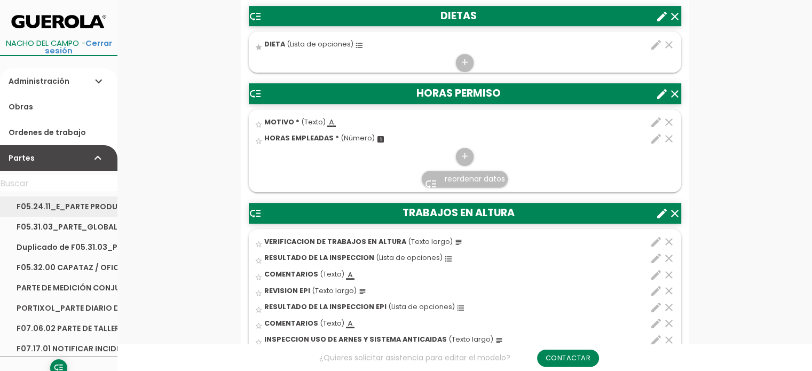
click at [42, 203] on link "F05.24.11_E_PARTE PRODUCCIÓN EQUIPO ASFALTO" at bounding box center [59, 207] width 118 height 20
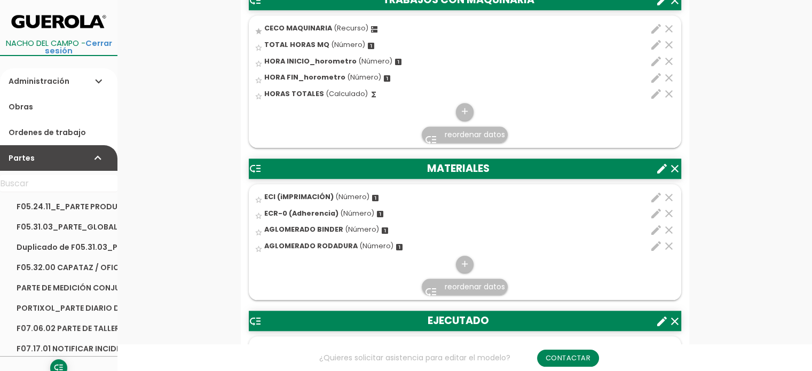
scroll to position [1015, 0]
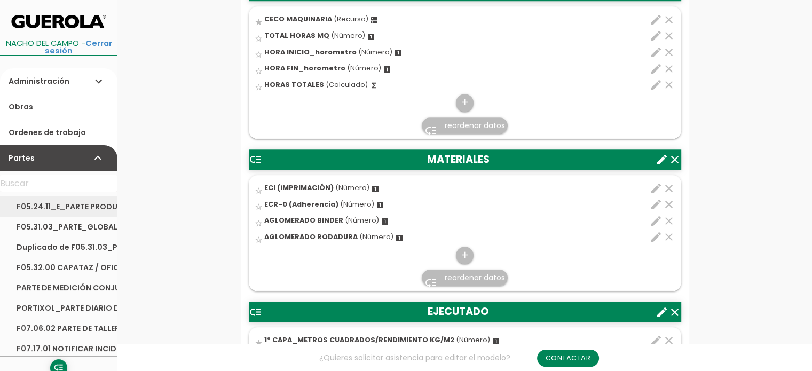
click at [51, 208] on link "F05.24.11_E_PARTE PRODUCCIÓN EQUIPO ASFALTO" at bounding box center [59, 207] width 118 height 20
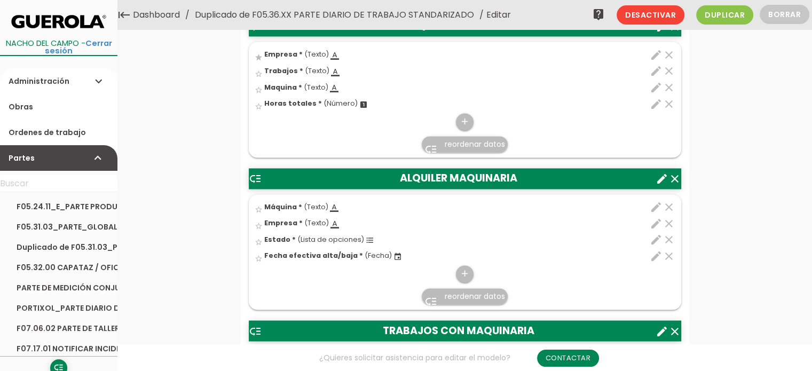
scroll to position [1656, 0]
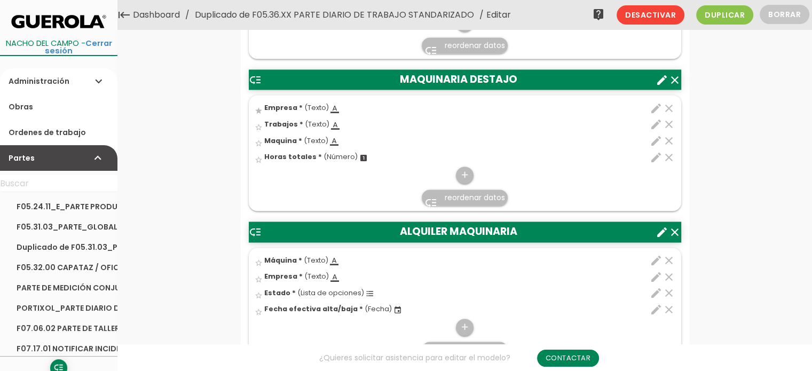
click at [59, 202] on link "F05.24.11_E_PARTE PRODUCCIÓN EQUIPO ASFALTO" at bounding box center [59, 207] width 118 height 20
